Goal: Information Seeking & Learning: Find specific fact

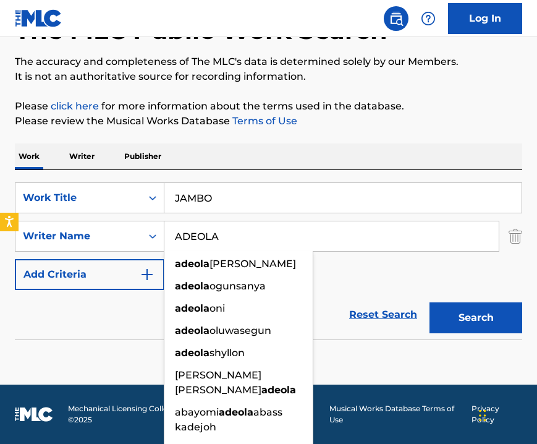
click at [193, 197] on input "JAMBO" at bounding box center [343, 198] width 357 height 30
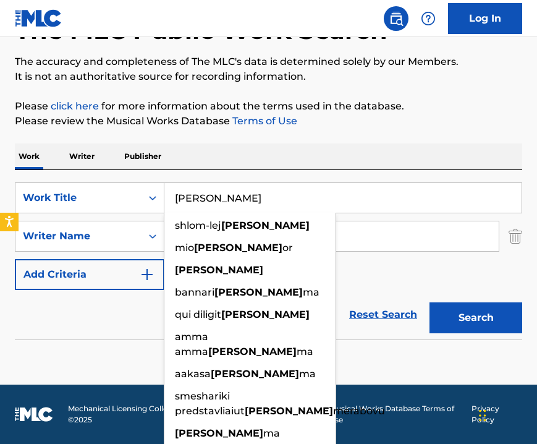
type input "[PERSON_NAME]"
click at [351, 250] on input "ADEOLA" at bounding box center [332, 236] width 335 height 30
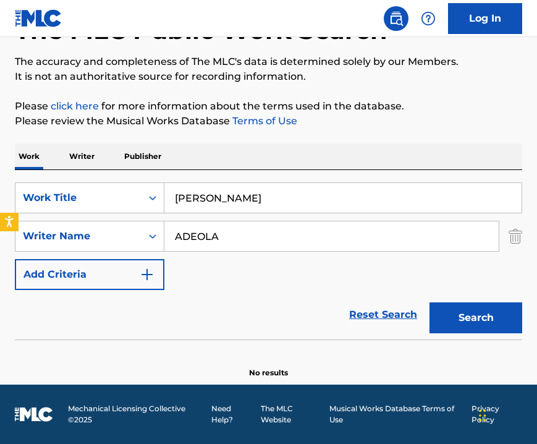
click at [351, 250] on input "ADEOLA" at bounding box center [332, 236] width 335 height 30
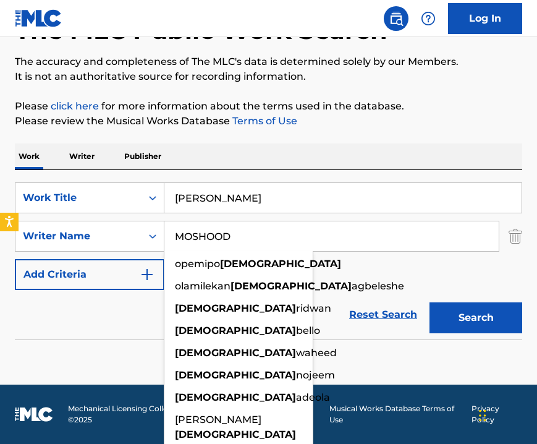
type input "MOSHOOD"
click at [510, 327] on button "Search" at bounding box center [476, 317] width 93 height 31
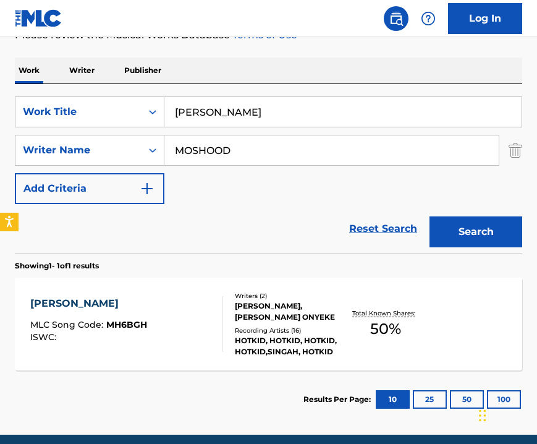
scroll to position [223, 0]
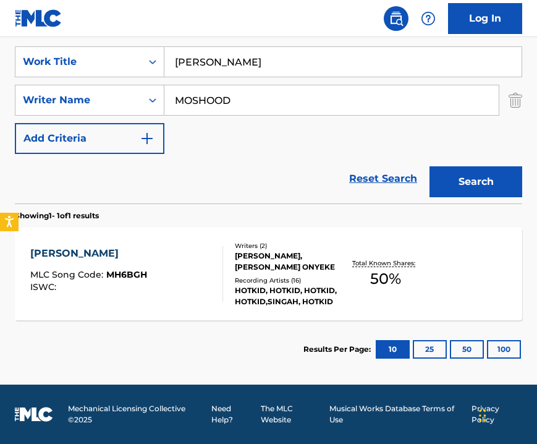
click at [37, 255] on div "[PERSON_NAME]" at bounding box center [88, 253] width 117 height 15
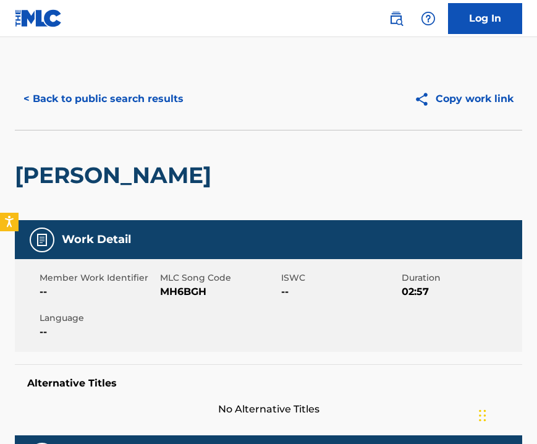
click at [37, 255] on div "Work Detail" at bounding box center [269, 239] width 508 height 39
click at [156, 382] on h5 "Alternative Titles" at bounding box center [268, 383] width 483 height 12
click at [49, 97] on button "< Back to public search results" at bounding box center [104, 98] width 178 height 31
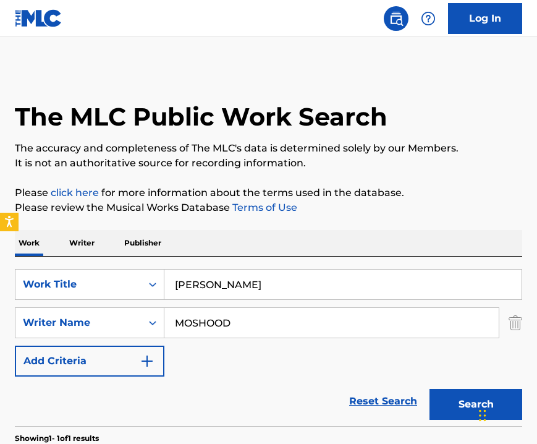
scroll to position [152, 0]
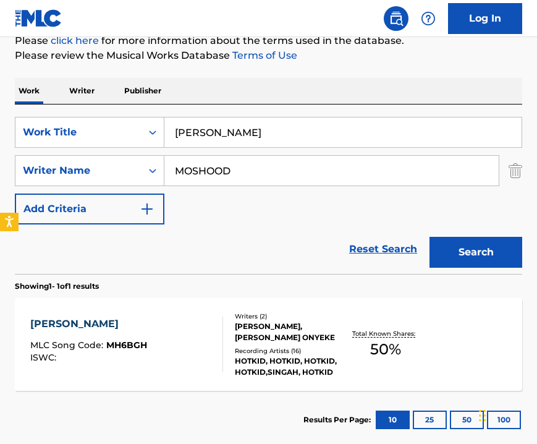
click at [186, 126] on input "[PERSON_NAME]" at bounding box center [343, 133] width 357 height 30
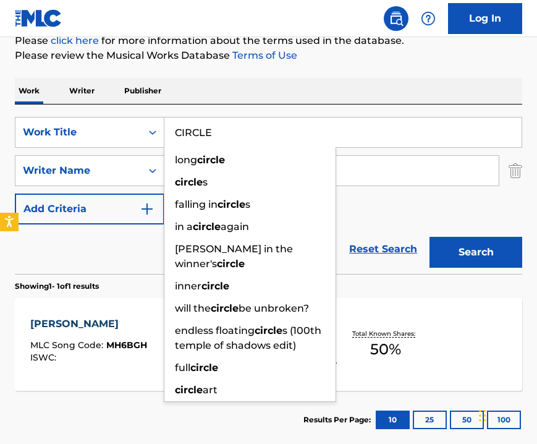
type input "CIRCLE"
click at [514, 257] on button "Search" at bounding box center [476, 252] width 93 height 31
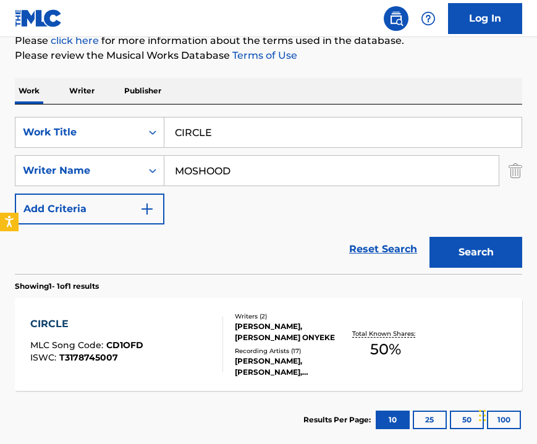
click at [58, 323] on div "CIRCLE" at bounding box center [86, 324] width 113 height 15
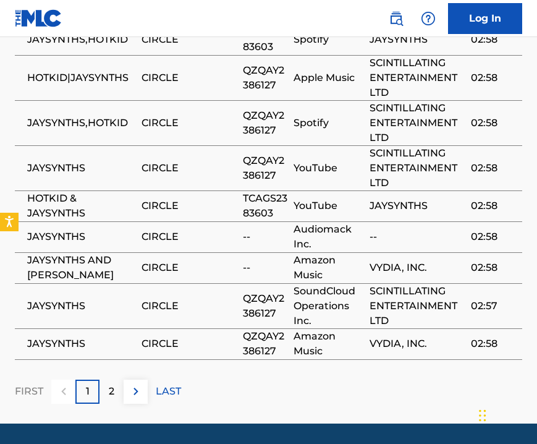
scroll to position [915, 0]
